Goal: Communication & Community: Answer question/provide support

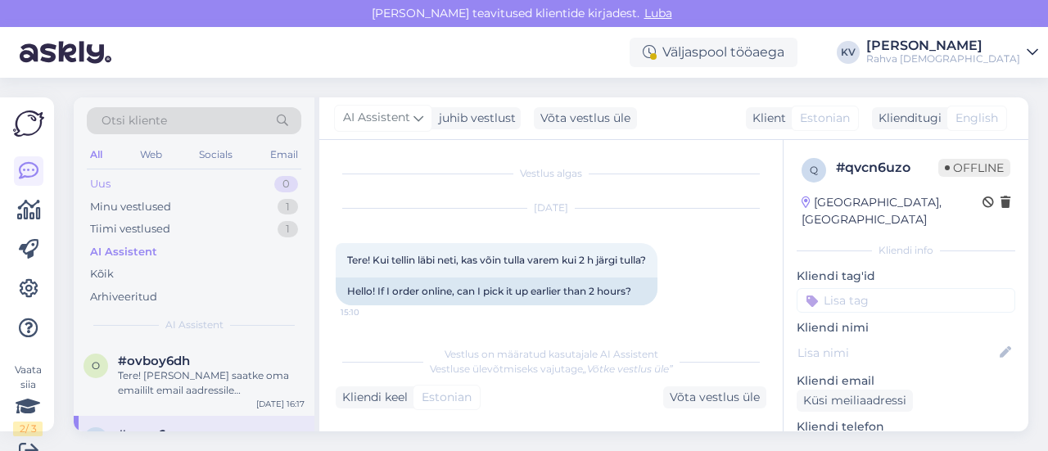
scroll to position [129, 0]
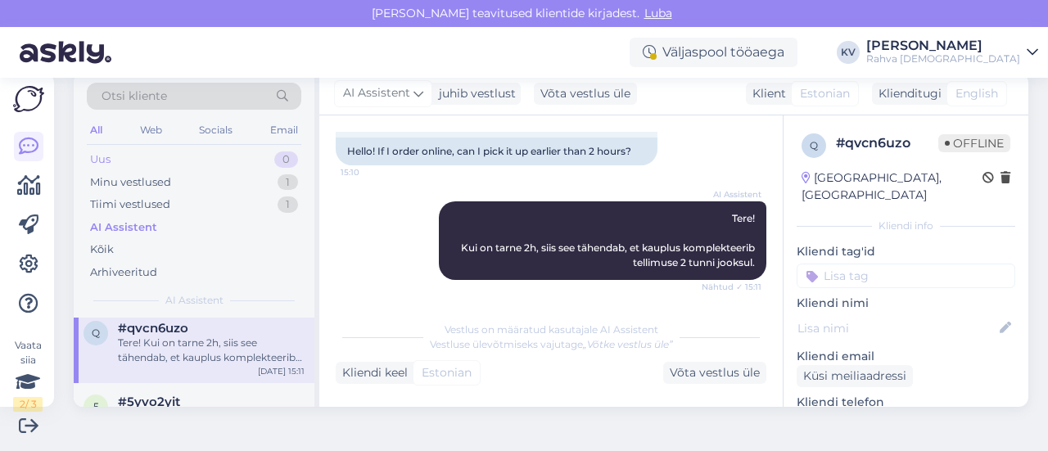
click at [181, 160] on div "Uus 0" at bounding box center [194, 159] width 214 height 23
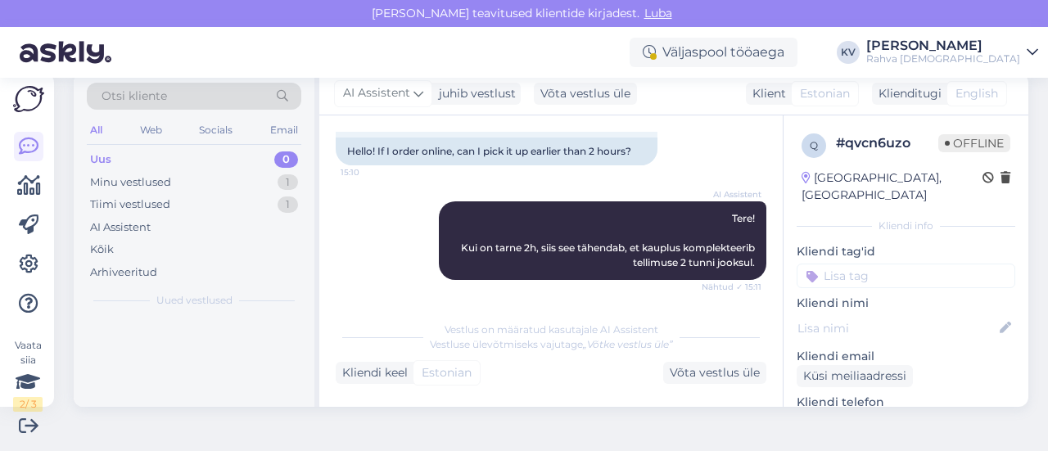
scroll to position [0, 0]
click at [178, 178] on div "Minu vestlused 1" at bounding box center [194, 182] width 214 height 23
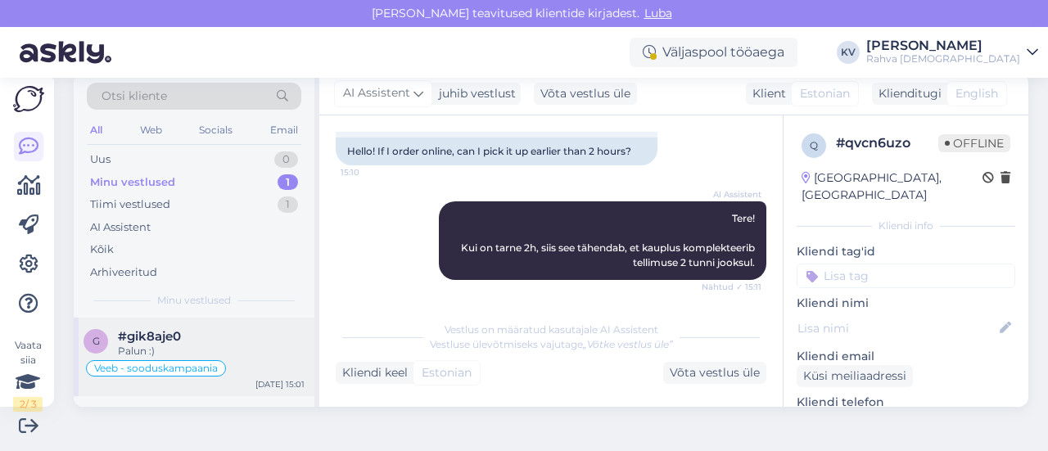
click at [164, 339] on span "#gik8aje0" at bounding box center [149, 336] width 63 height 15
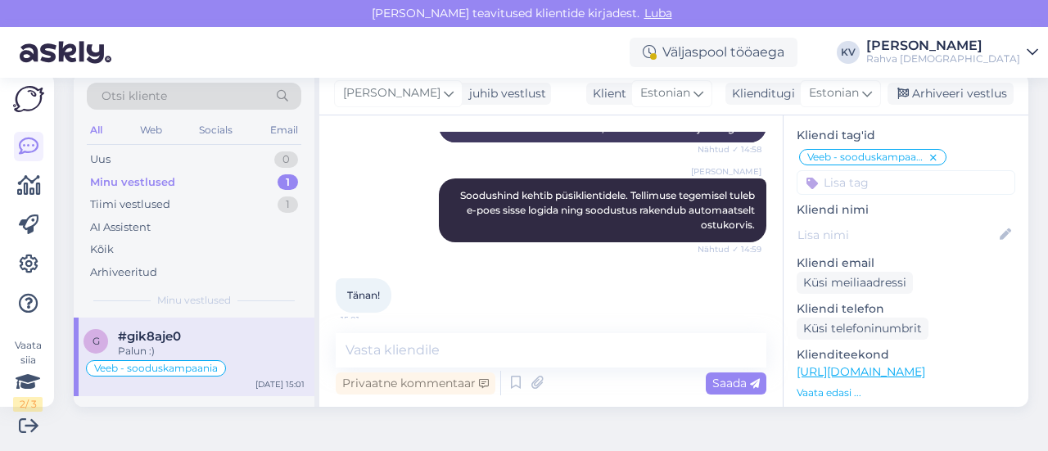
scroll to position [327, 0]
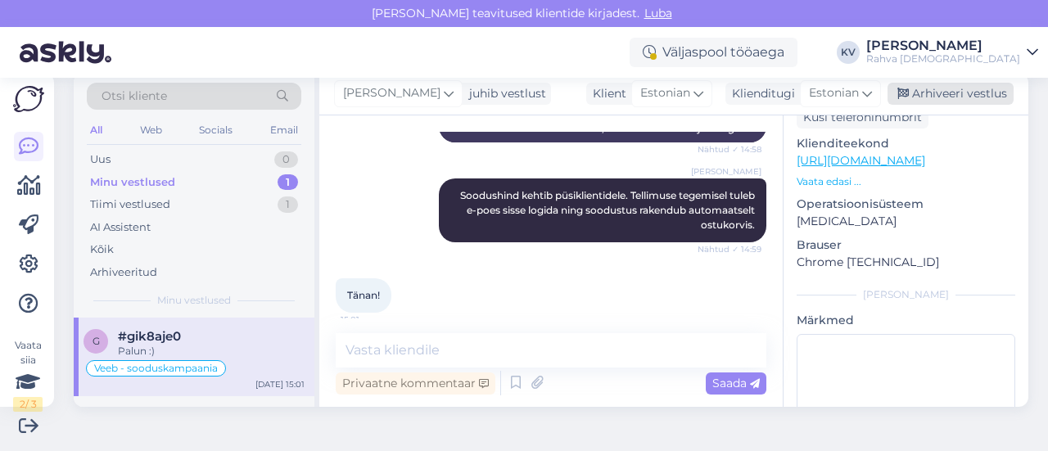
click at [941, 104] on div "Arhiveeri vestlus" at bounding box center [950, 94] width 126 height 22
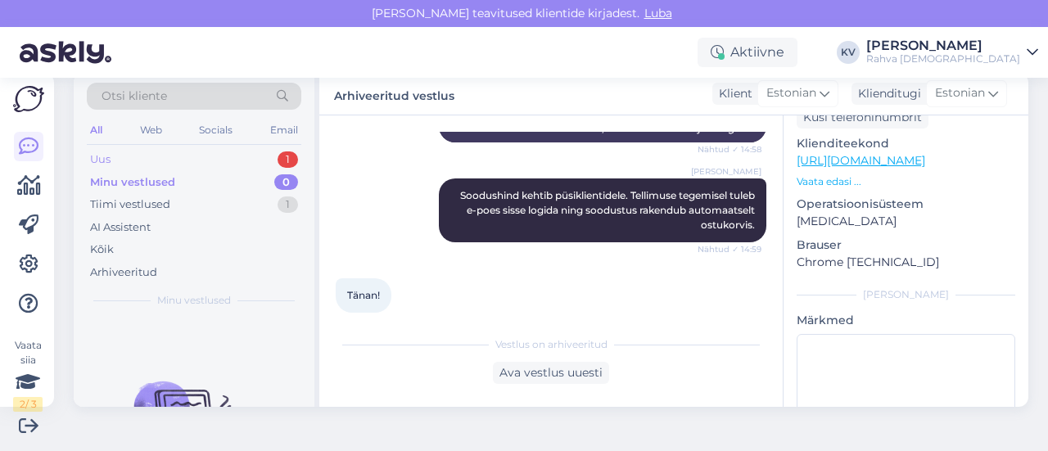
click at [211, 165] on div "Uus 1" at bounding box center [194, 159] width 214 height 23
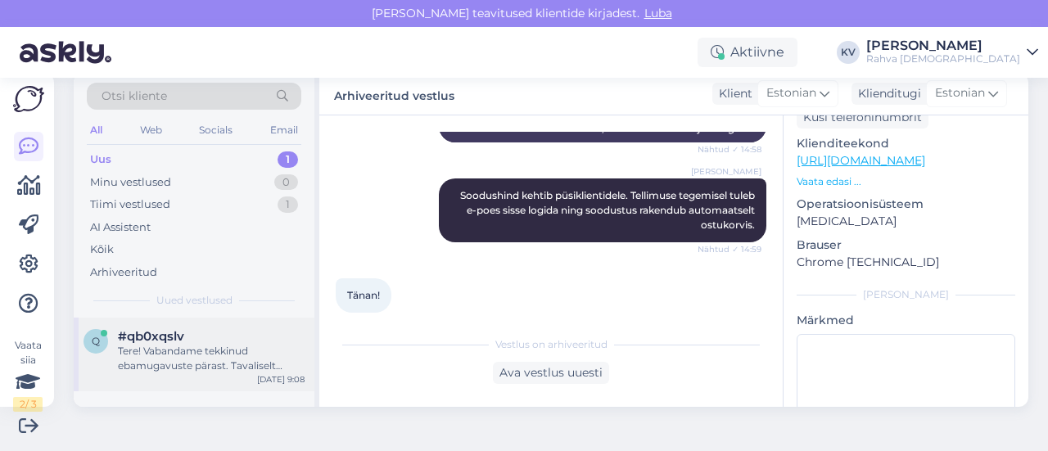
click at [191, 346] on div "Tere! Vabandame tekkinud ebamugavuste pärast. Tavaliselt peaksid tooted ostukor…" at bounding box center [211, 358] width 187 height 29
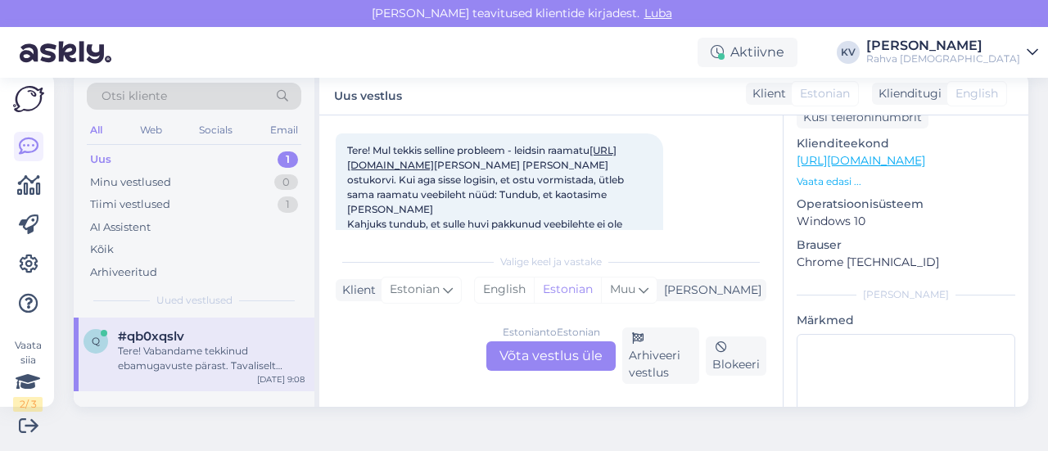
scroll to position [61, 0]
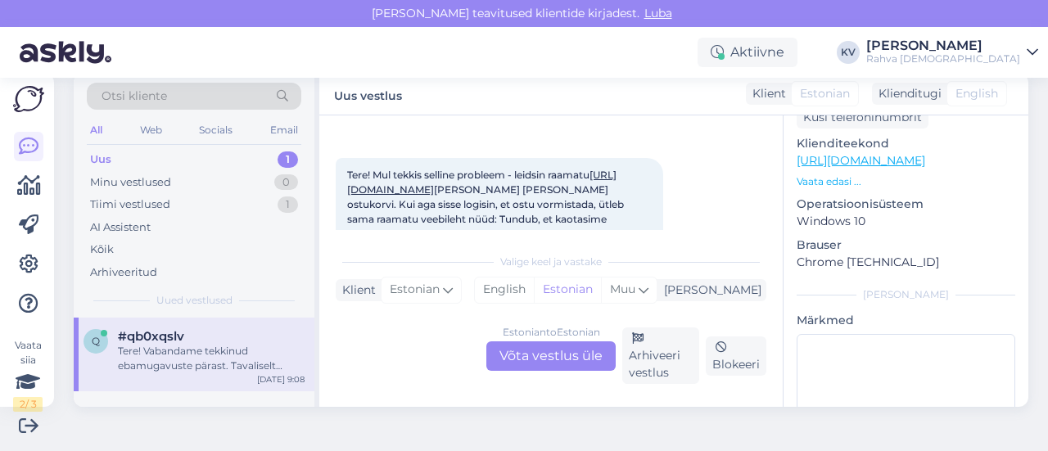
click at [533, 190] on link "[URL][DOMAIN_NAME]" at bounding box center [481, 182] width 269 height 27
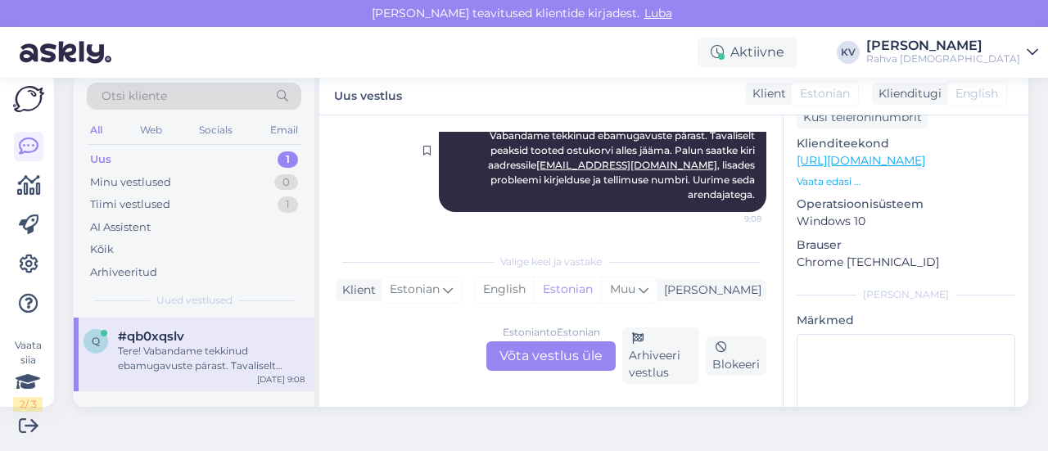
scroll to position [433, 0]
click at [566, 351] on div "Estonian to Estonian Võta vestlus üle" at bounding box center [550, 355] width 129 height 29
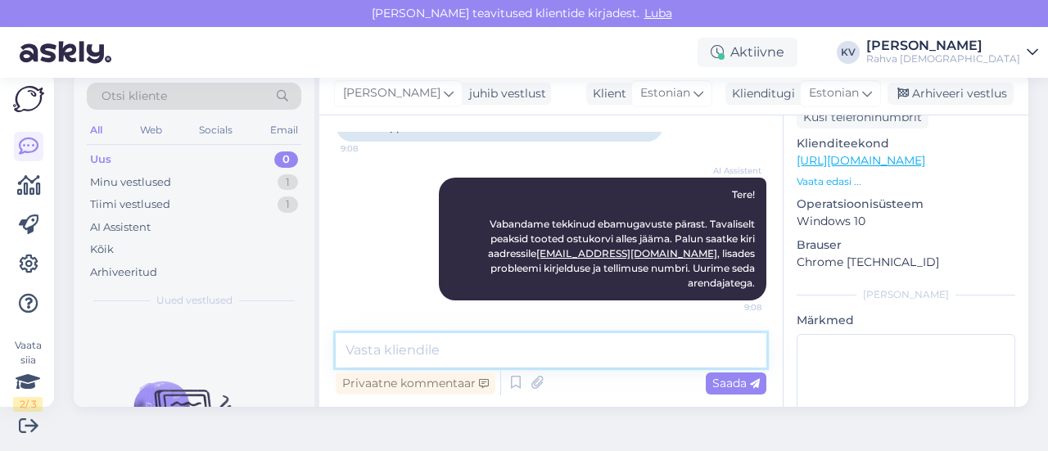
click at [476, 350] on textarea at bounding box center [551, 350] width 431 height 34
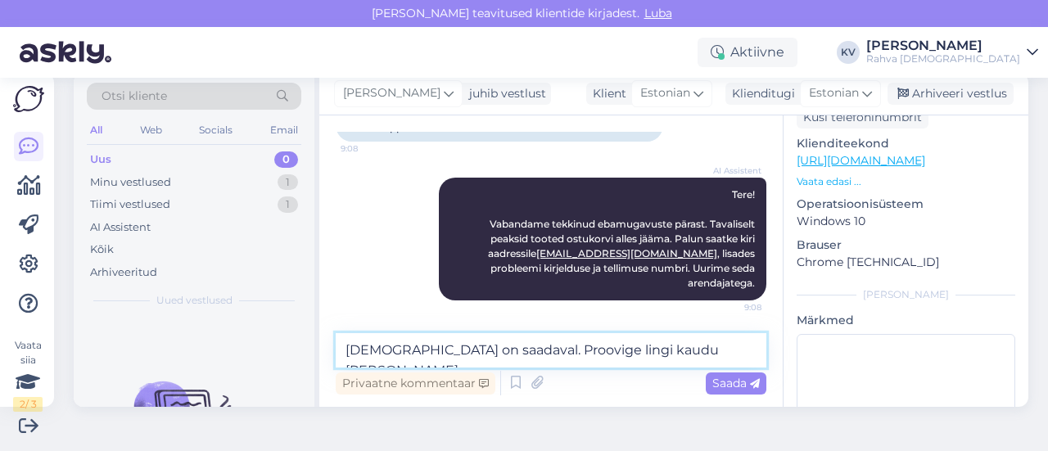
paste textarea "[URL][DOMAIN_NAME]"
type textarea "[DEMOGRAPHIC_DATA] on saadaval. Proovige lingi kaudu [PERSON_NAME] [URL][DOMAIN…"
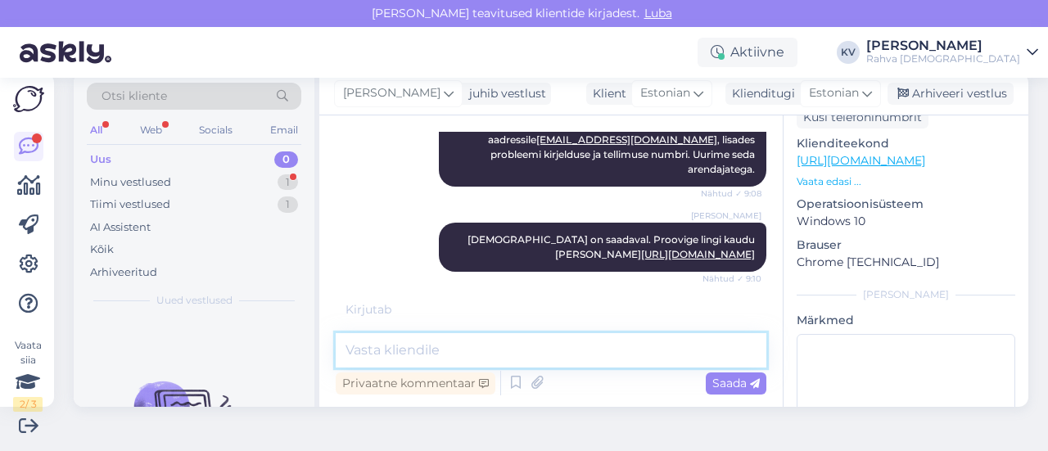
scroll to position [530, 0]
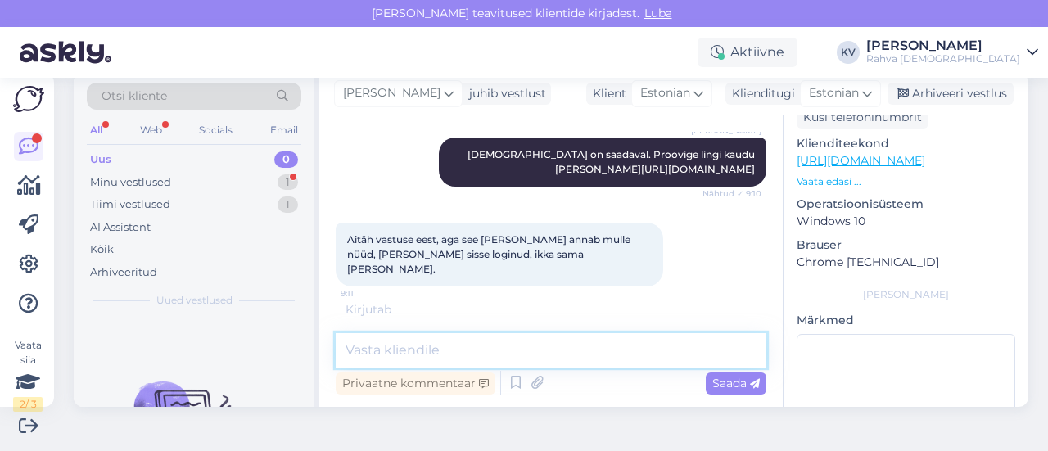
click at [521, 354] on textarea at bounding box center [551, 350] width 431 height 34
click at [555, 347] on textarea at bounding box center [551, 350] width 431 height 34
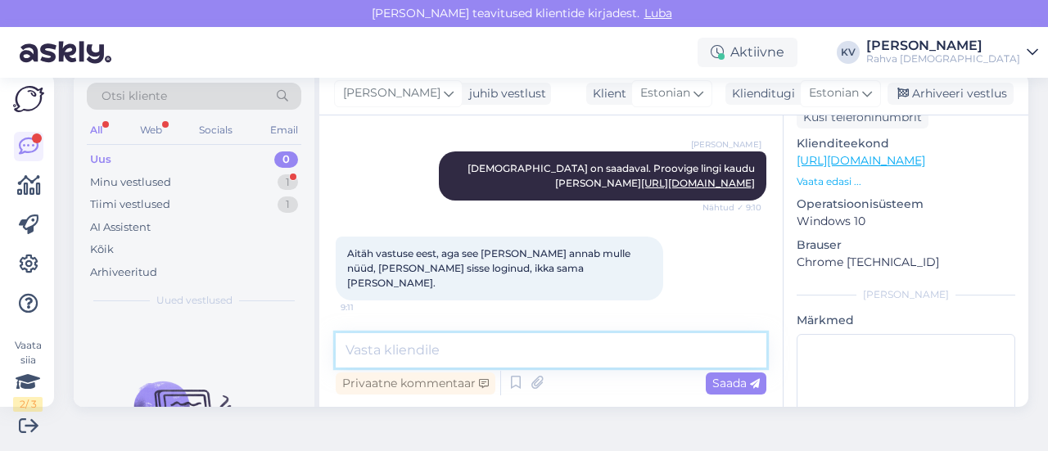
click at [555, 347] on textarea at bounding box center [551, 350] width 431 height 34
click at [391, 351] on textarea at bounding box center [551, 350] width 431 height 34
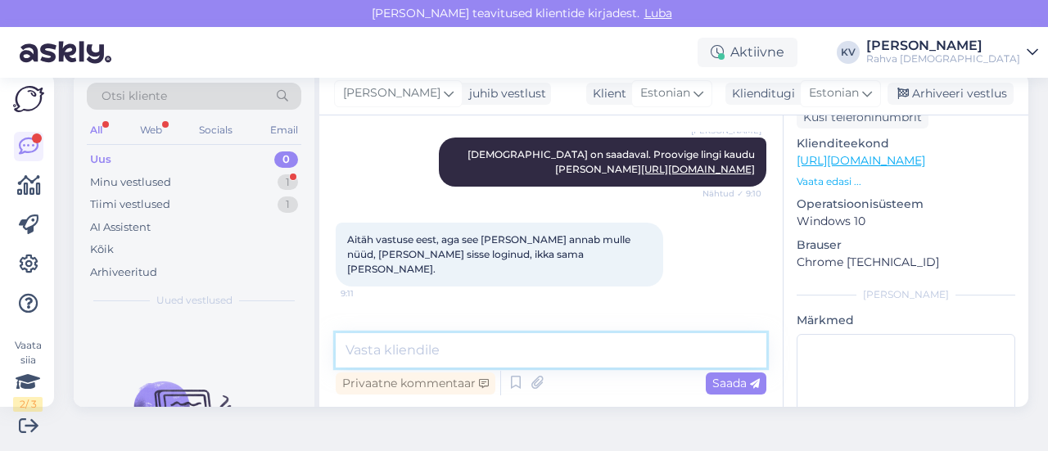
scroll to position [615, 0]
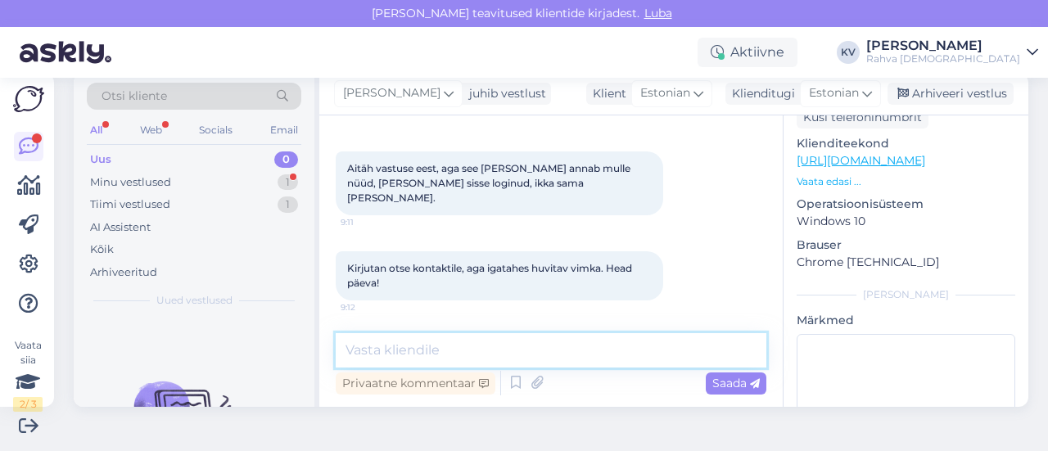
click at [512, 357] on textarea at bounding box center [551, 350] width 431 height 34
click at [439, 351] on textarea at bounding box center [551, 350] width 431 height 34
click at [490, 346] on textarea at bounding box center [551, 350] width 431 height 34
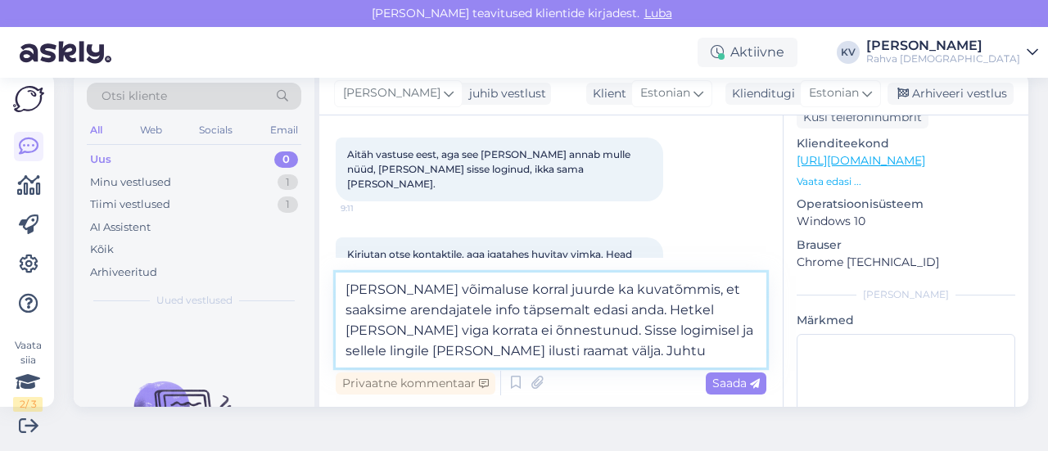
scroll to position [675, 0]
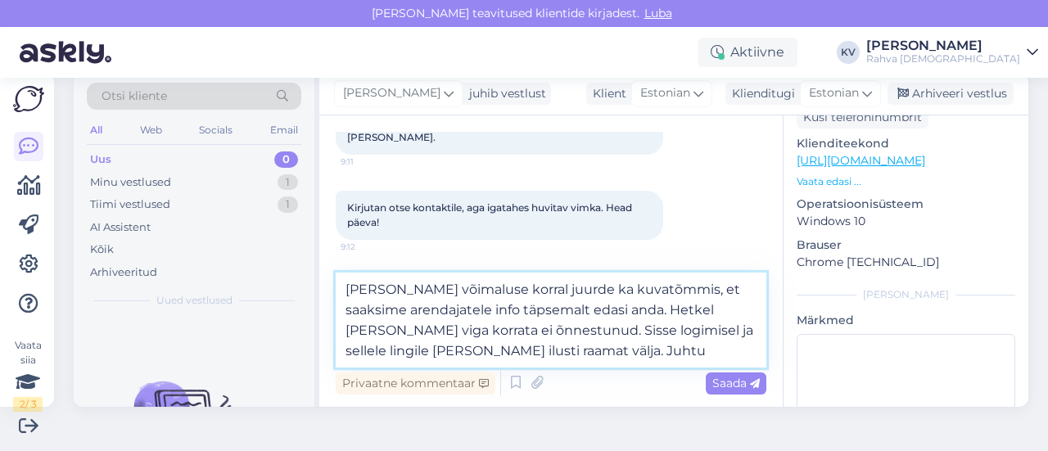
drag, startPoint x: 685, startPoint y: 359, endPoint x: 634, endPoint y: 358, distance: 51.6
click at [634, 358] on textarea "[PERSON_NAME] võimaluse korral juurde ka kuvatõmmis, et saaksime arendajatele i…" at bounding box center [551, 320] width 431 height 95
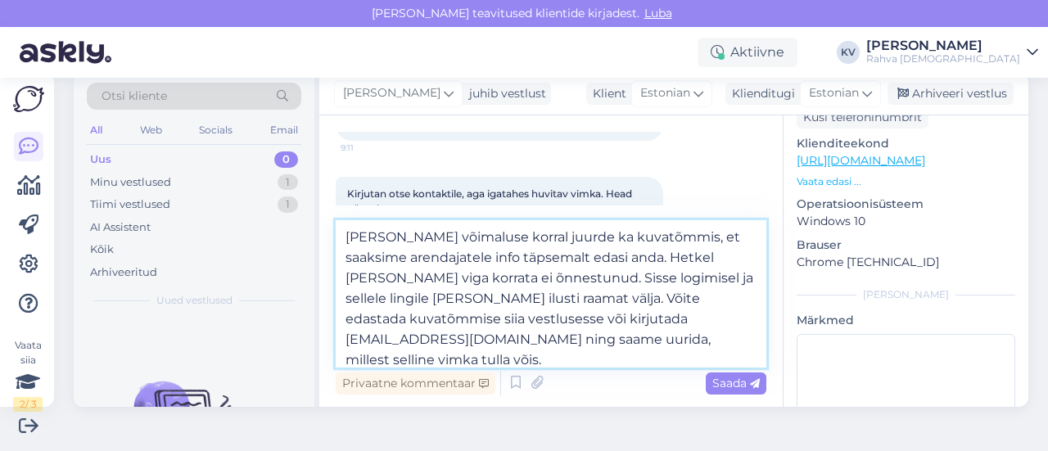
type textarea "[PERSON_NAME] võimaluse korral juurde ka kuvatõmmis, et saaksime arendajatele i…"
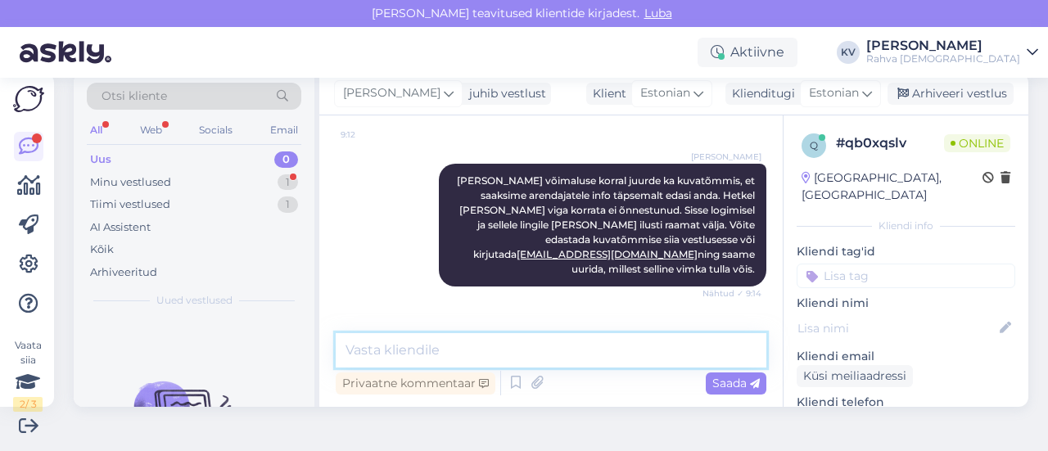
scroll to position [844, 0]
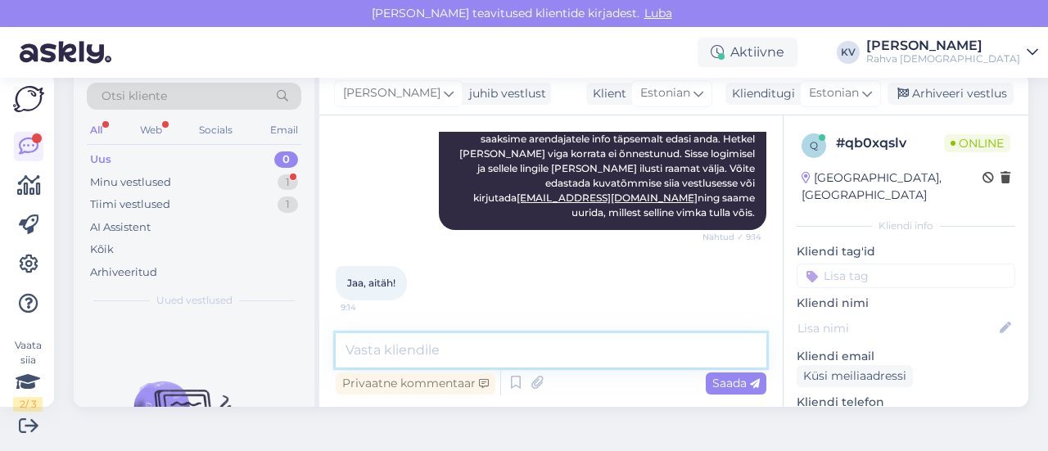
click at [441, 341] on textarea at bounding box center [551, 350] width 431 height 34
click at [439, 345] on textarea at bounding box center [551, 350] width 431 height 34
click at [462, 355] on textarea at bounding box center [551, 350] width 431 height 34
type textarea "Palun :)"
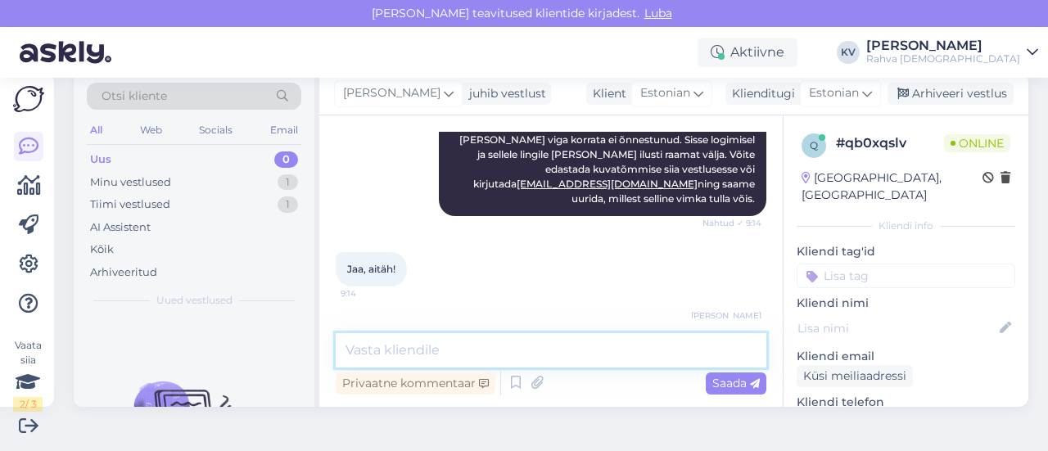
scroll to position [914, 0]
